Goal: Information Seeking & Learning: Learn about a topic

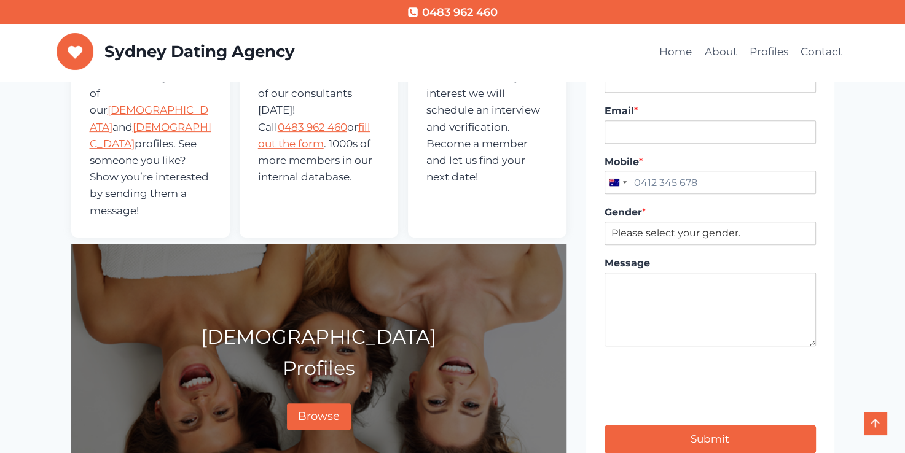
scroll to position [614, 0]
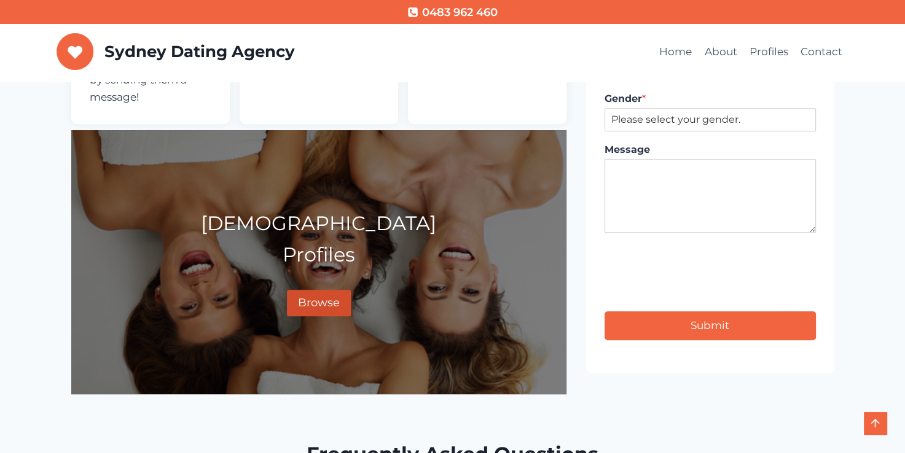
click at [321, 296] on span "Browse" at bounding box center [319, 303] width 42 height 14
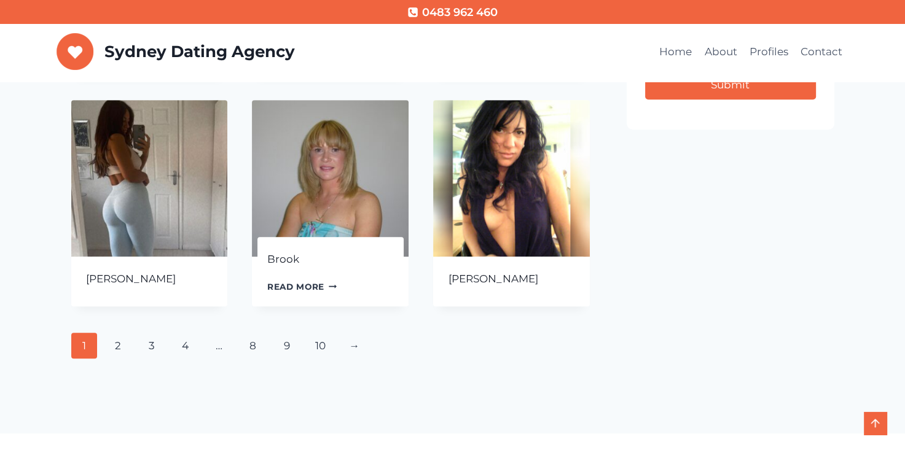
scroll to position [553, 0]
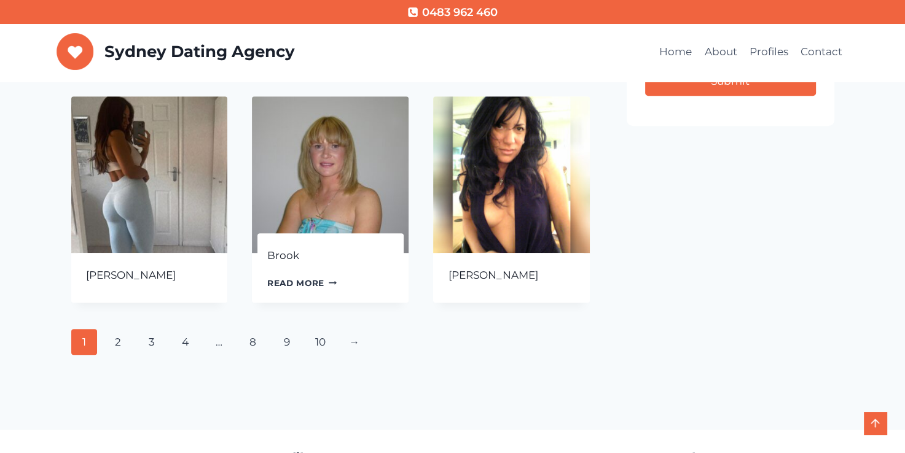
click at [344, 188] on img at bounding box center [330, 174] width 157 height 157
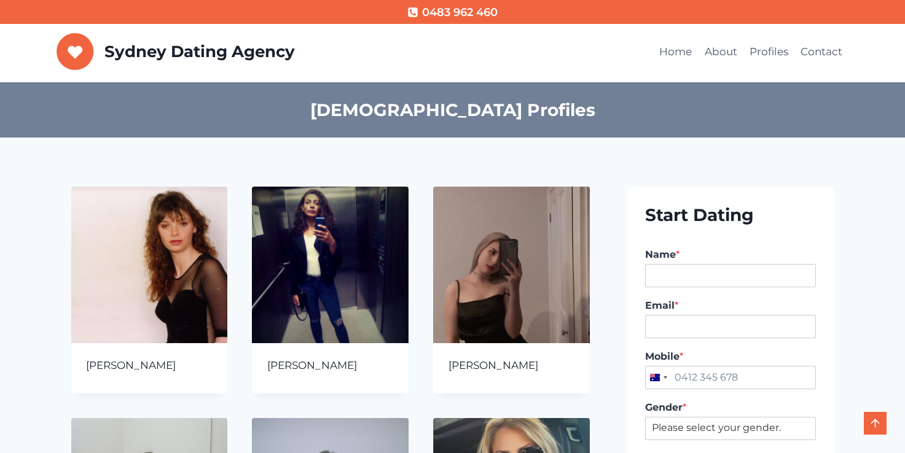
scroll to position [553, 0]
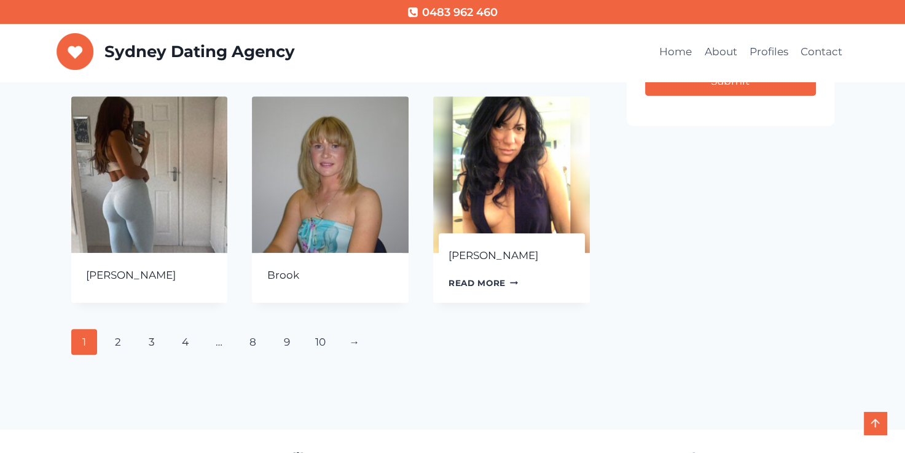
click at [504, 187] on img at bounding box center [511, 174] width 157 height 157
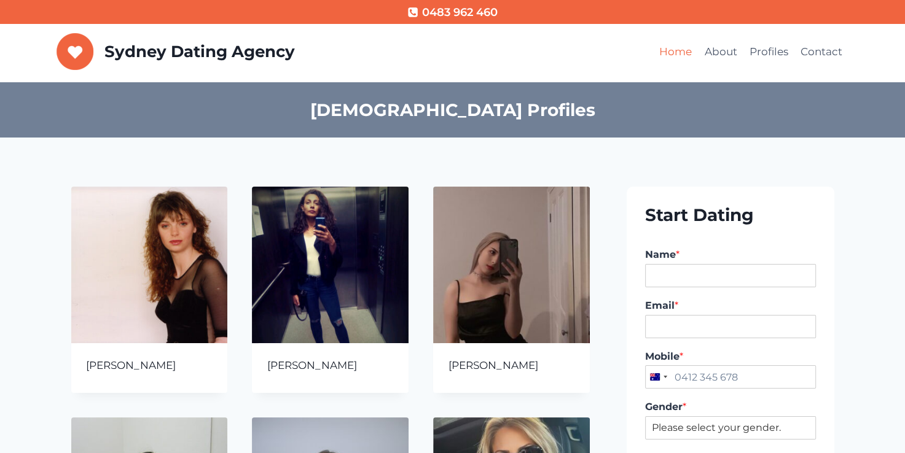
click at [679, 50] on link "Home" at bounding box center [675, 51] width 45 height 29
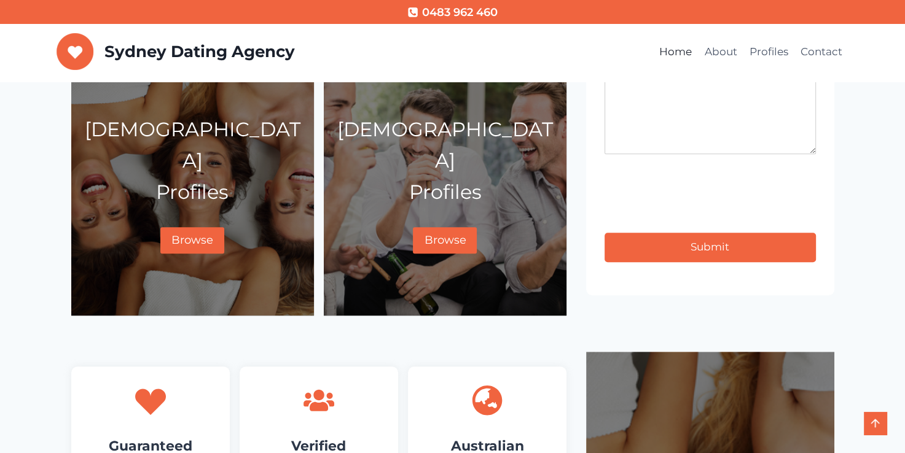
scroll to position [798, 0]
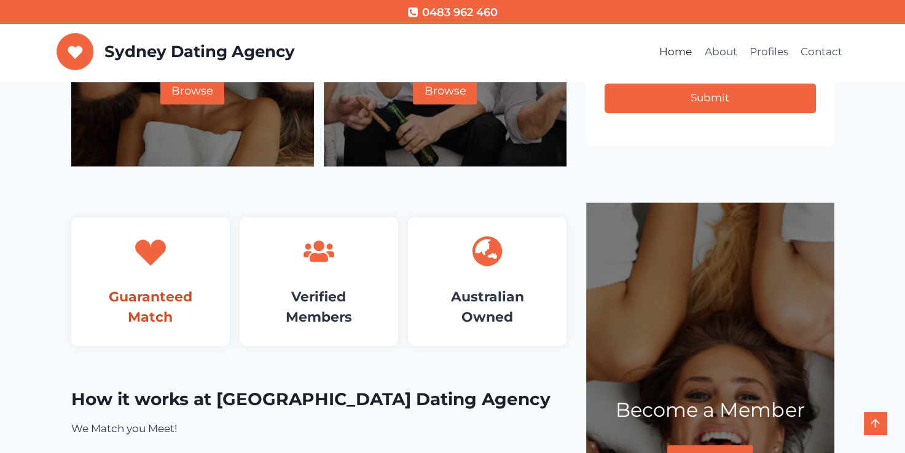
click at [166, 289] on link "Guaranteed Match" at bounding box center [151, 307] width 84 height 37
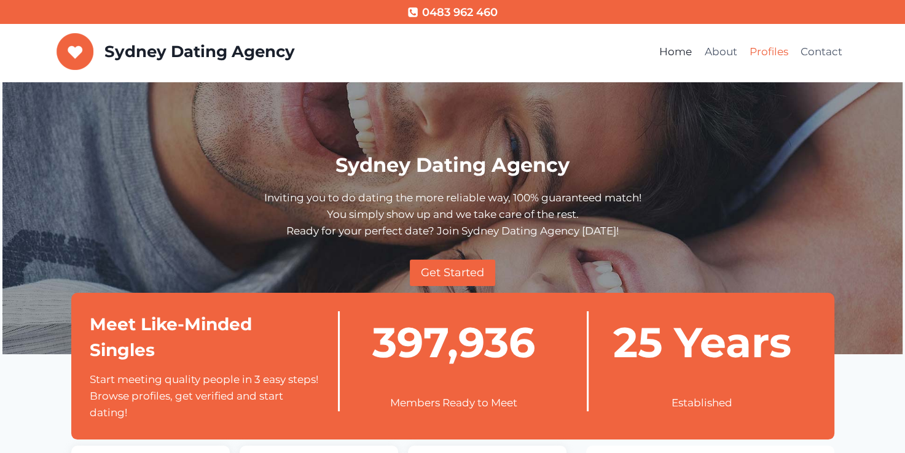
click at [764, 50] on link "Profiles" at bounding box center [768, 51] width 51 height 29
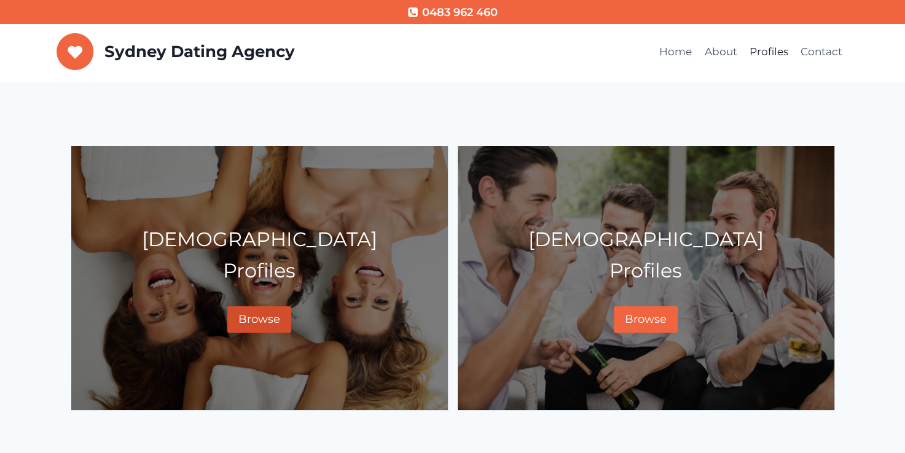
click at [255, 324] on span "Browse" at bounding box center [259, 320] width 42 height 14
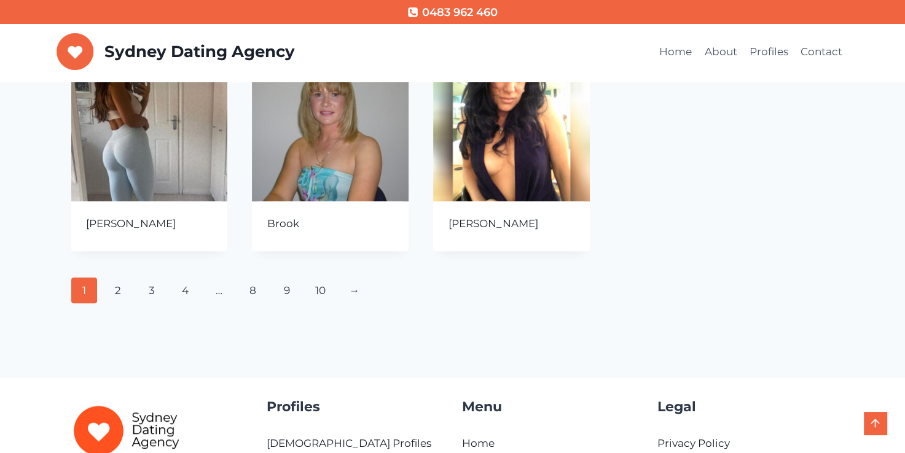
scroll to position [614, 0]
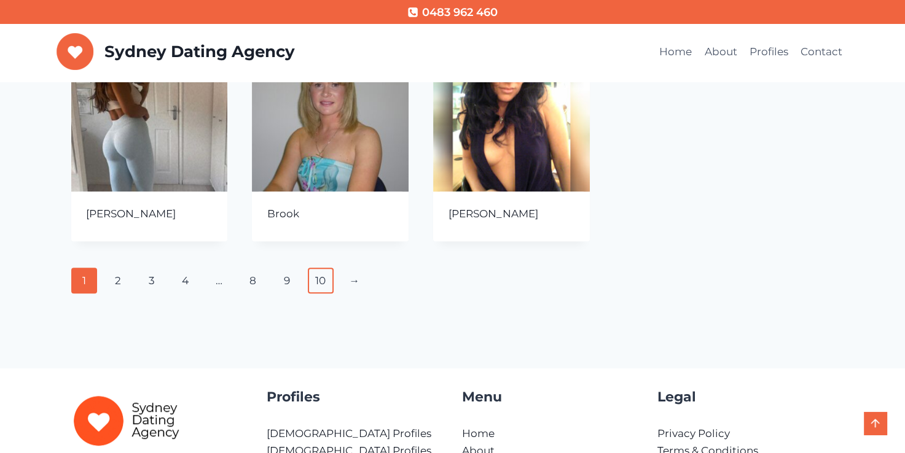
click at [319, 281] on link "10" at bounding box center [321, 281] width 26 height 26
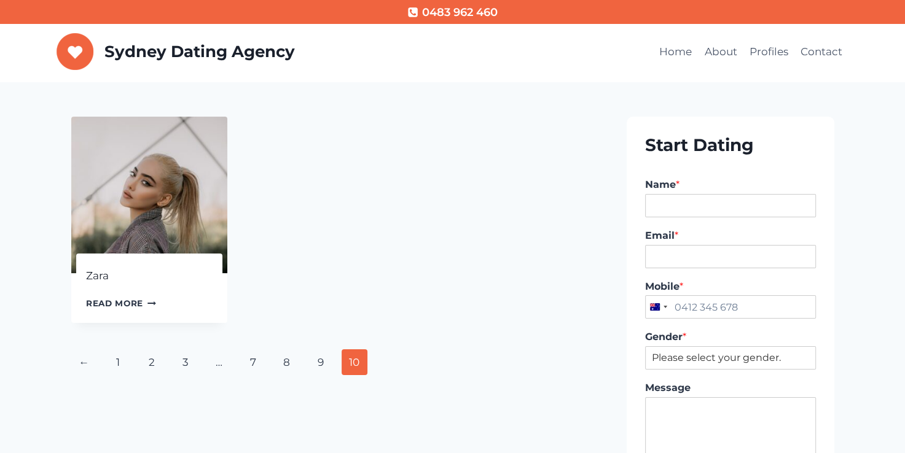
scroll to position [123, 0]
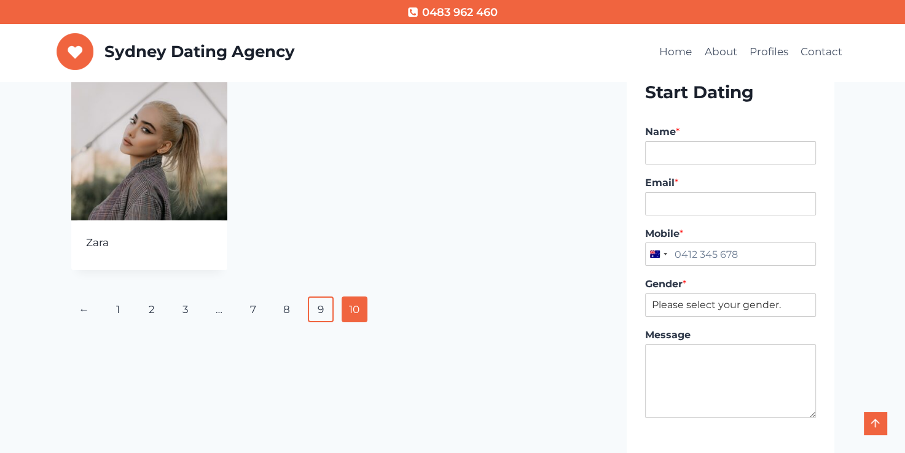
click at [322, 313] on link "9" at bounding box center [321, 310] width 26 height 26
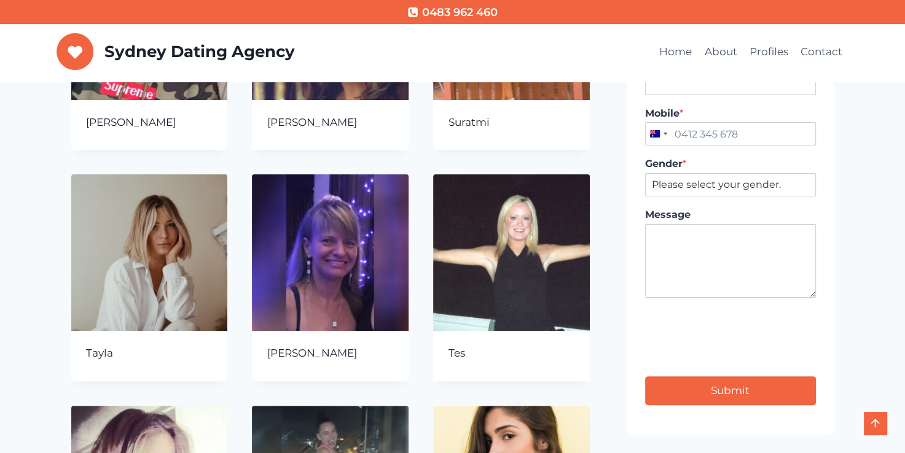
scroll to position [246, 0]
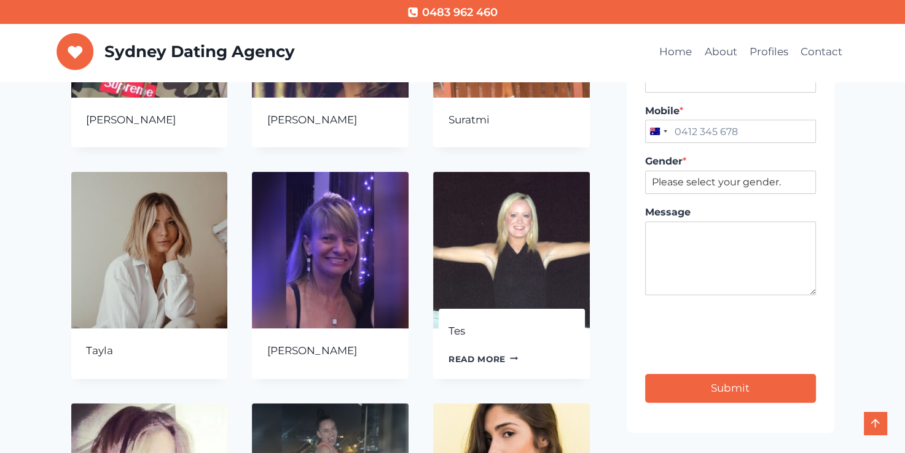
click at [546, 244] on img at bounding box center [511, 250] width 157 height 157
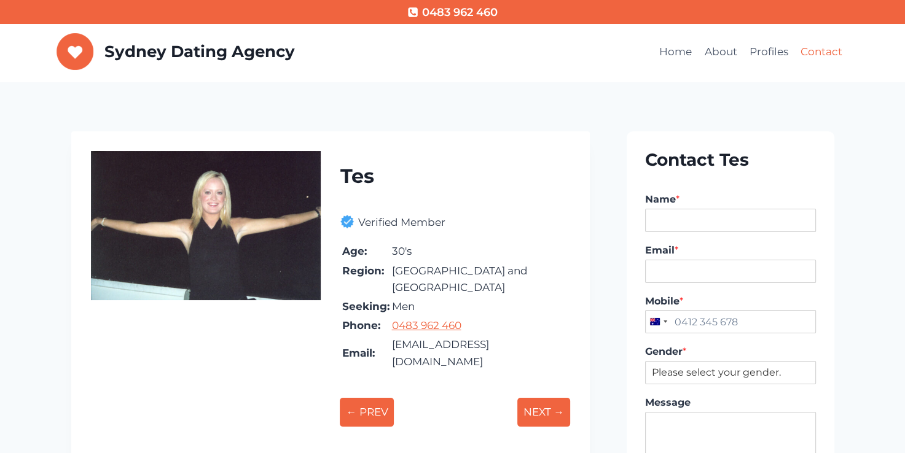
click at [824, 50] on link "Contact" at bounding box center [821, 51] width 54 height 29
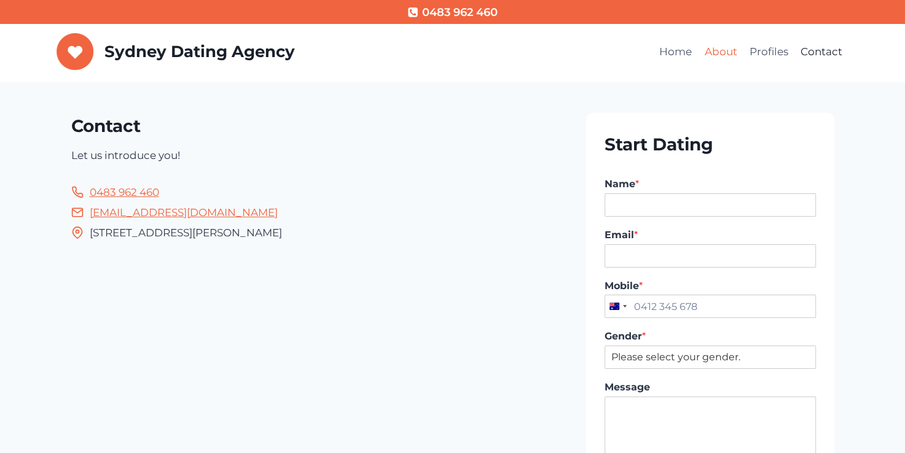
click at [720, 48] on link "About" at bounding box center [720, 51] width 45 height 29
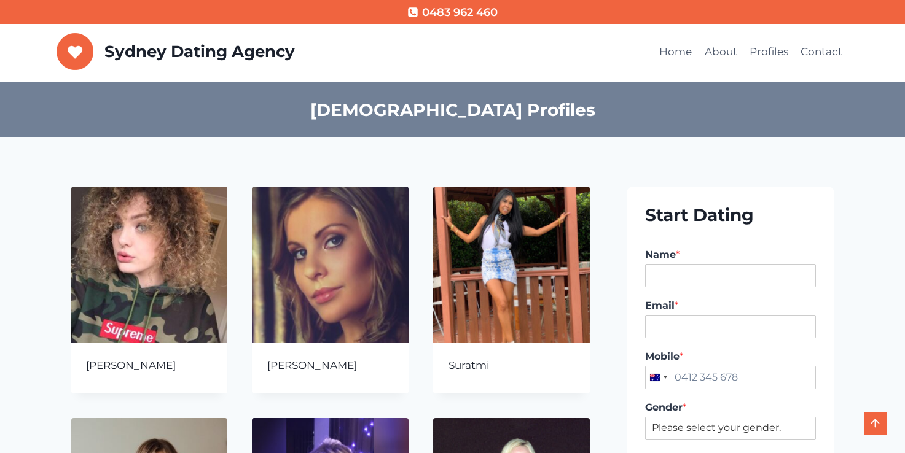
scroll to position [246, 0]
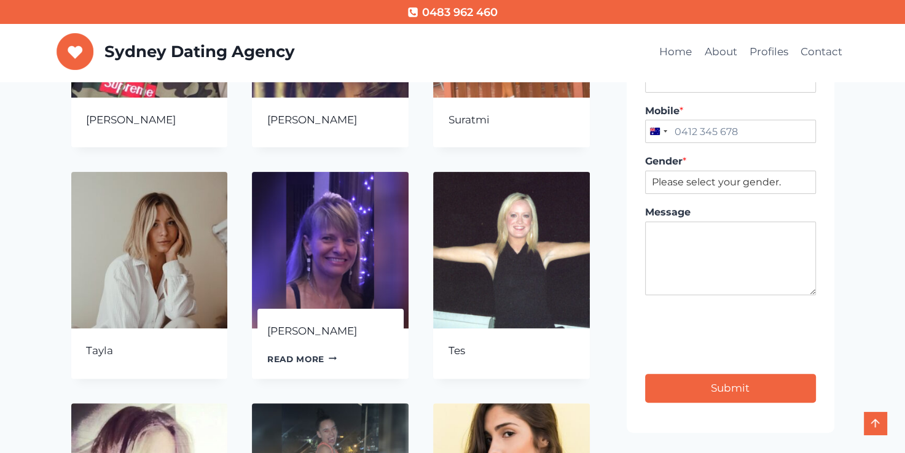
click at [314, 259] on img at bounding box center [330, 250] width 157 height 157
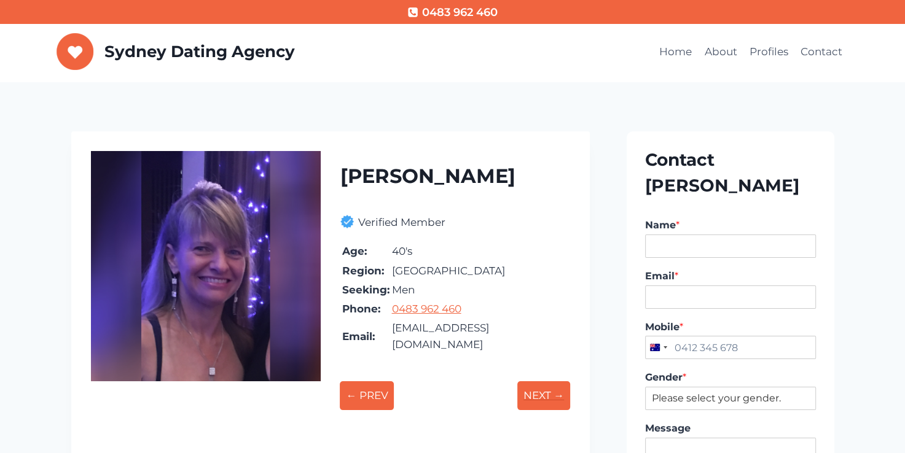
click at [547, 381] on p "NEXT →" at bounding box center [543, 395] width 53 height 29
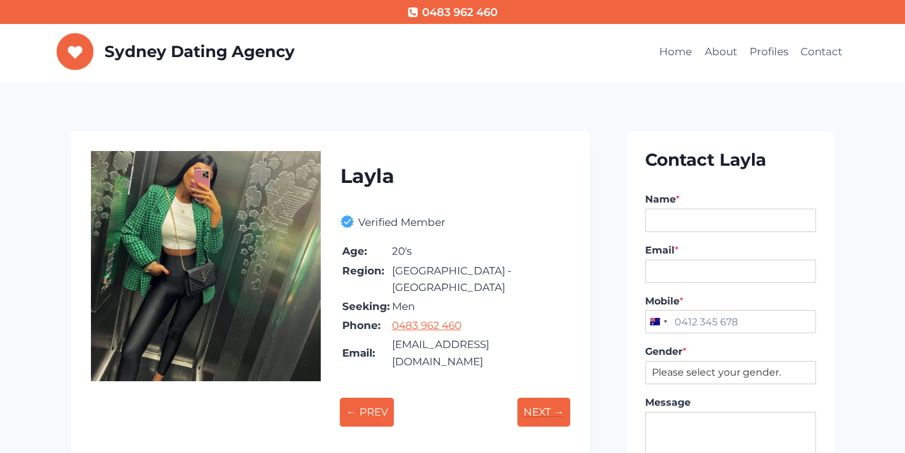
click at [547, 398] on p "NEXT →" at bounding box center [543, 412] width 53 height 29
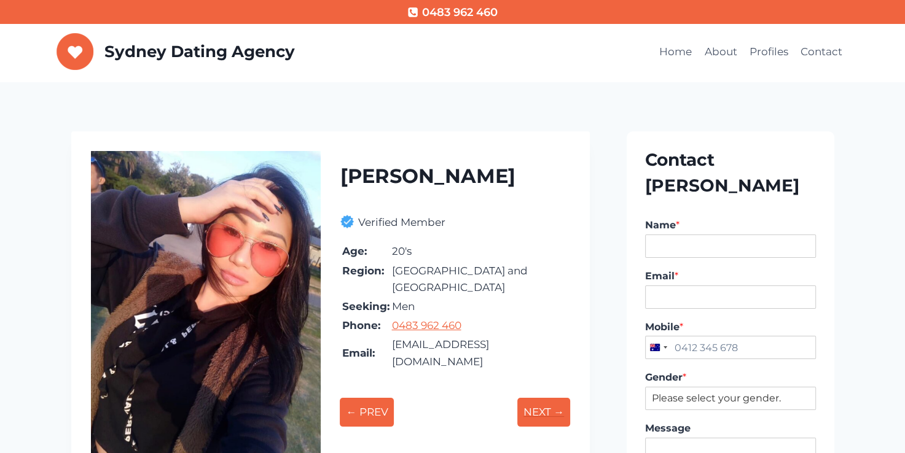
click at [547, 398] on p "NEXT →" at bounding box center [543, 412] width 53 height 29
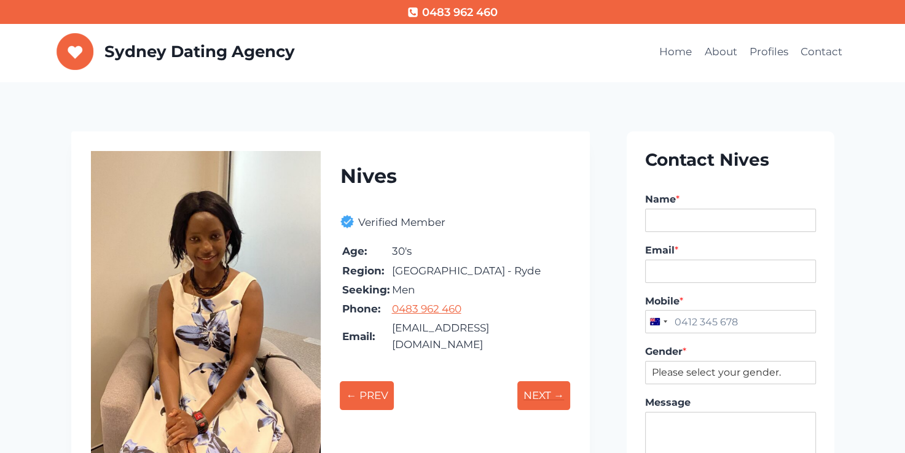
click at [547, 381] on p "NEXT →" at bounding box center [543, 395] width 53 height 29
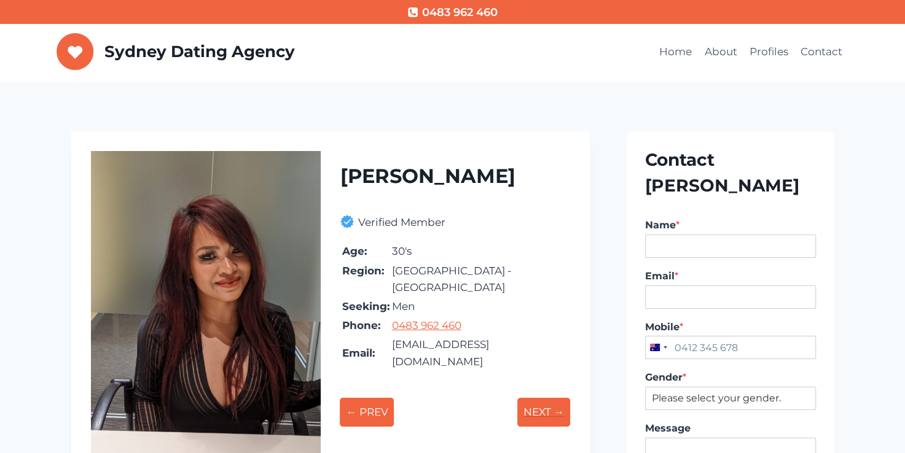
click at [547, 398] on p "NEXT →" at bounding box center [543, 412] width 53 height 29
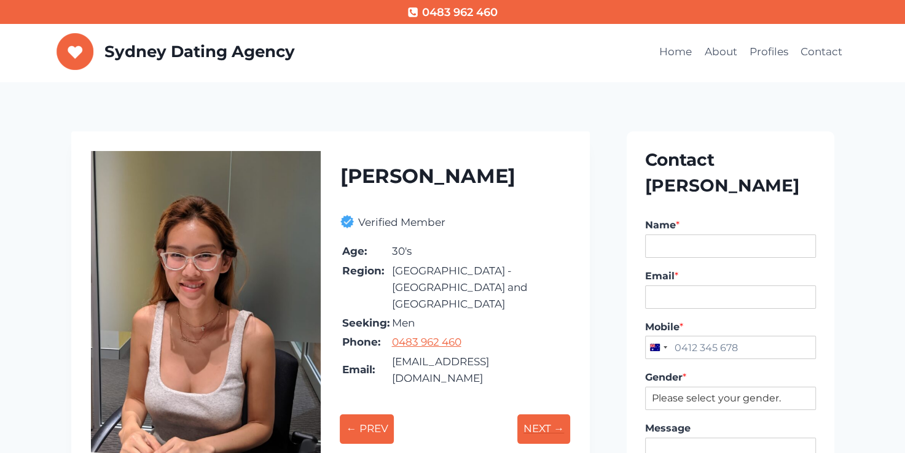
click at [547, 404] on link "NEXT →" at bounding box center [543, 429] width 53 height 50
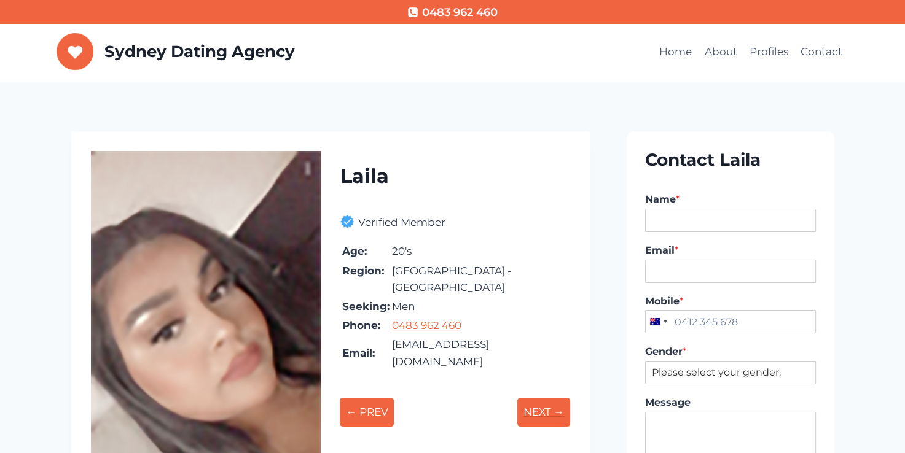
click at [547, 398] on p "NEXT →" at bounding box center [543, 412] width 53 height 29
